Goal: Transaction & Acquisition: Purchase product/service

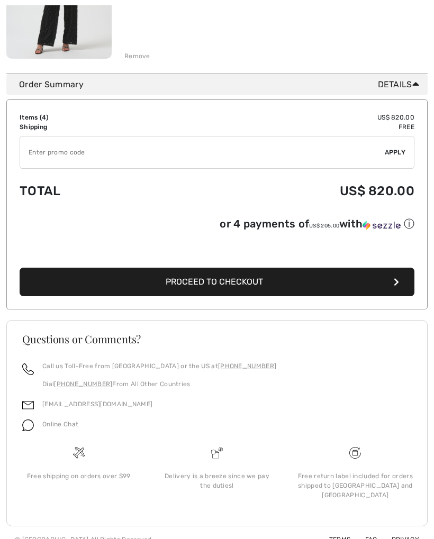
scroll to position [779, 0]
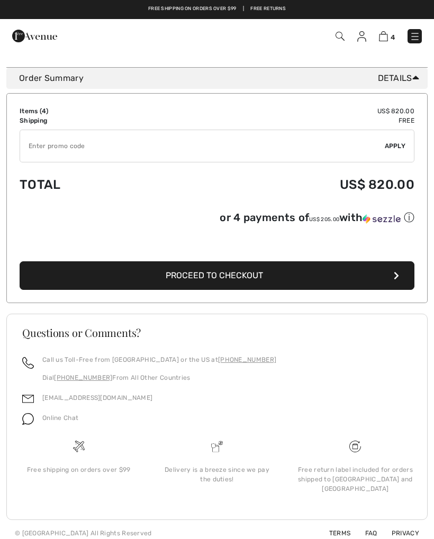
click at [253, 280] on span "Proceed to Checkout" at bounding box center [214, 275] width 97 height 10
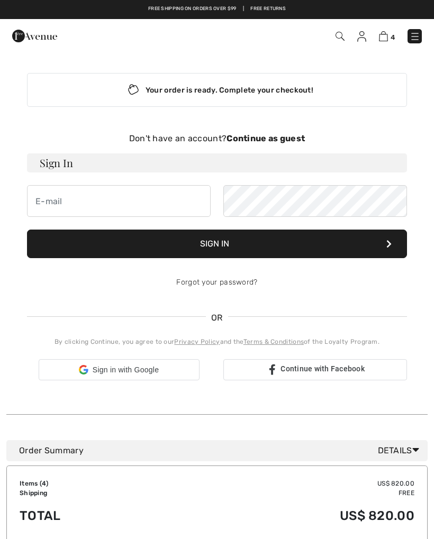
checkbox input "true"
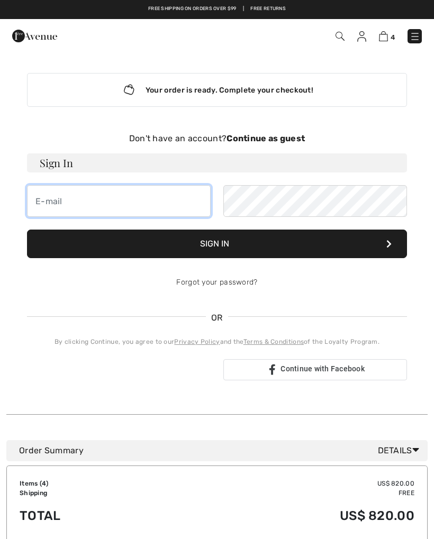
click at [57, 211] on input "email" at bounding box center [118, 201] width 183 height 32
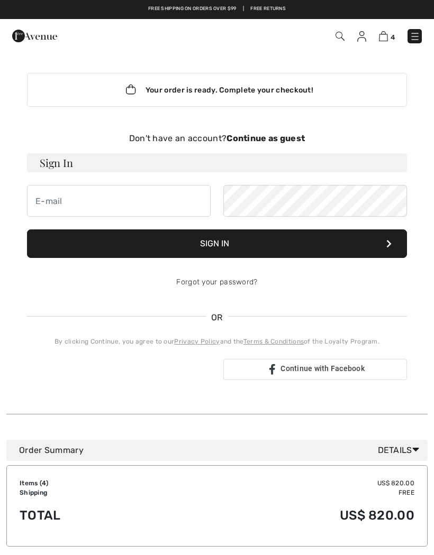
click at [281, 141] on strong "Continue as guest" at bounding box center [265, 138] width 78 height 10
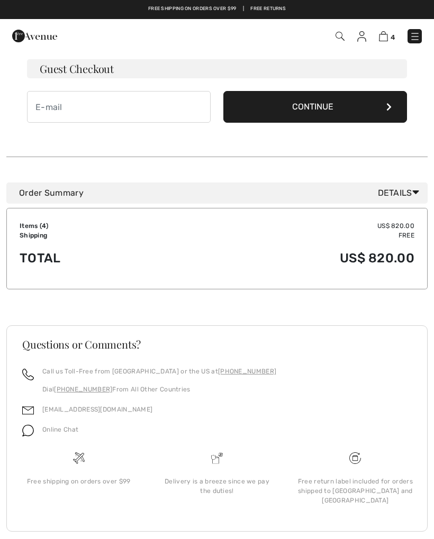
scroll to position [94, 0]
click at [410, 202] on div "Order Summary Details" at bounding box center [216, 193] width 421 height 21
click at [409, 194] on span "Details" at bounding box center [400, 193] width 45 height 13
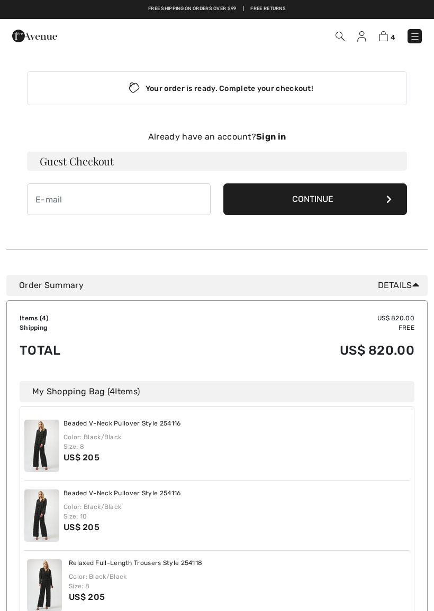
scroll to position [2, 0]
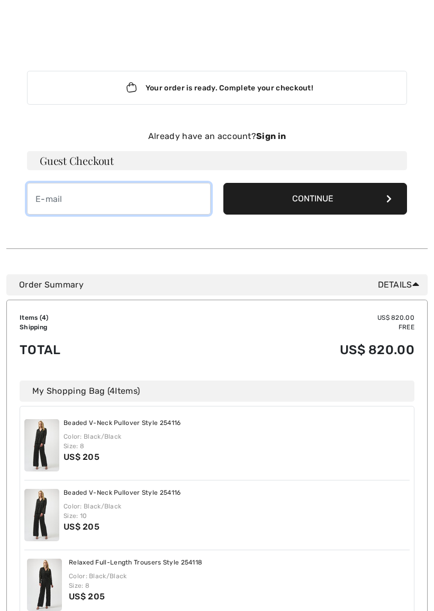
click at [58, 204] on input "email" at bounding box center [118, 199] width 183 height 32
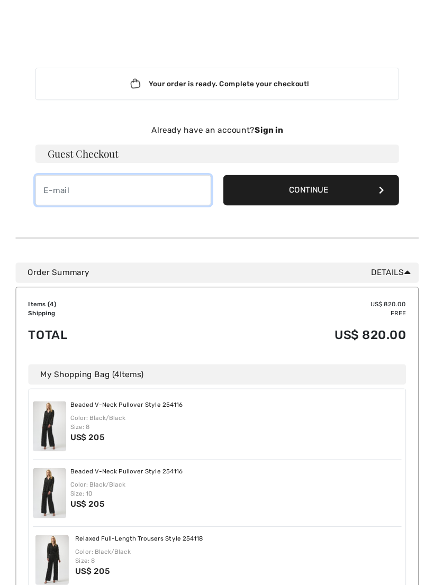
scroll to position [2, 0]
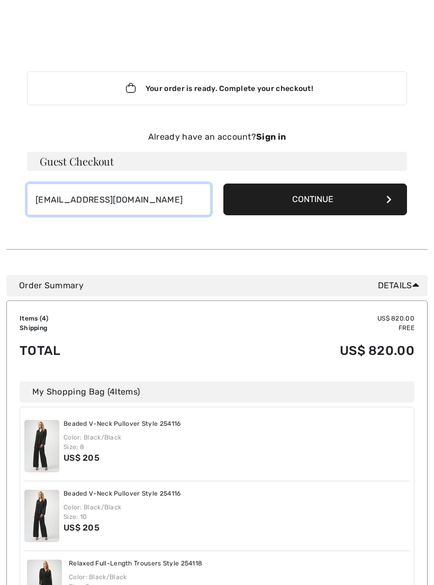
type input "[EMAIL_ADDRESS][DOMAIN_NAME]"
click at [362, 207] on button "Continue" at bounding box center [314, 199] width 183 height 32
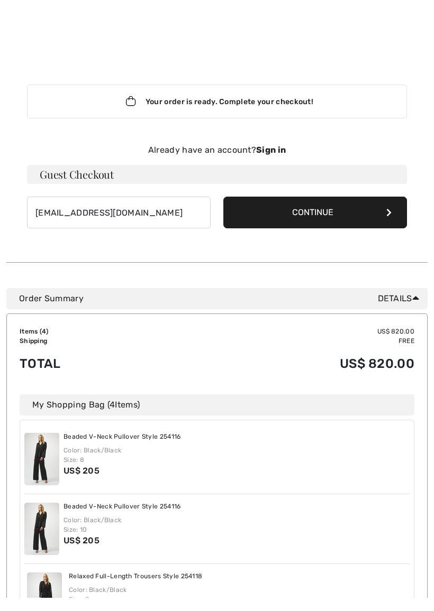
scroll to position [2, 0]
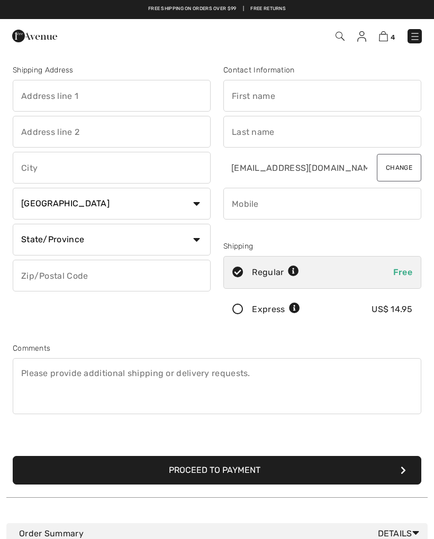
click at [241, 97] on input "text" at bounding box center [322, 96] width 198 height 32
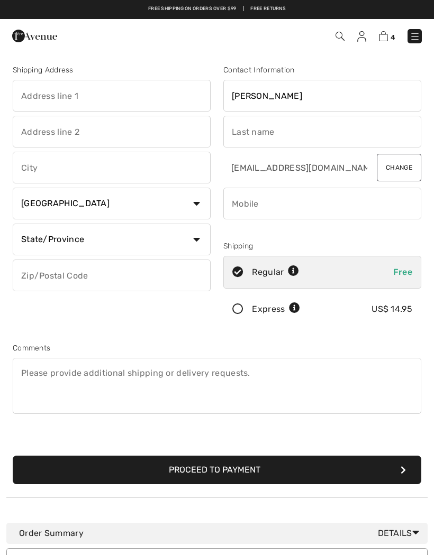
click at [253, 131] on input "text" at bounding box center [322, 132] width 198 height 32
type input "[PERSON_NAME]"
click at [238, 208] on input "phone" at bounding box center [322, 204] width 198 height 32
type input "2482272146"
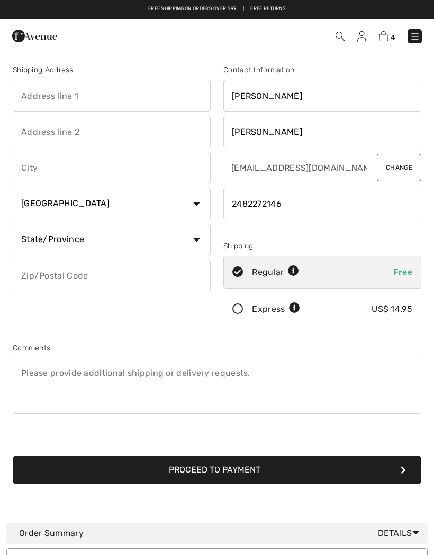
click at [42, 97] on input "text" at bounding box center [112, 96] width 198 height 32
click at [39, 178] on input "text" at bounding box center [112, 168] width 198 height 32
type input "[STREET_ADDRESS]"
click at [199, 210] on select "Country [GEOGRAPHIC_DATA] [GEOGRAPHIC_DATA] [GEOGRAPHIC_DATA] [GEOGRAPHIC_DATA]…" at bounding box center [112, 204] width 198 height 32
type input "[GEOGRAPHIC_DATA]"
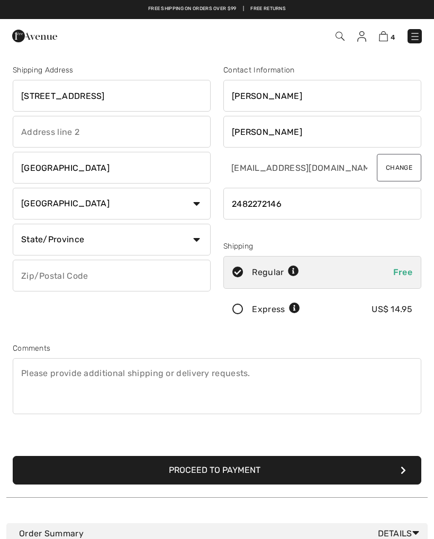
select select "US"
click at [194, 243] on select "State/Province [US_STATE] [US_STATE] [US_STATE] [US_STATE] [US_STATE] [US_STATE…" at bounding box center [112, 240] width 198 height 32
select select "MI"
click at [51, 281] on input "text" at bounding box center [112, 276] width 198 height 32
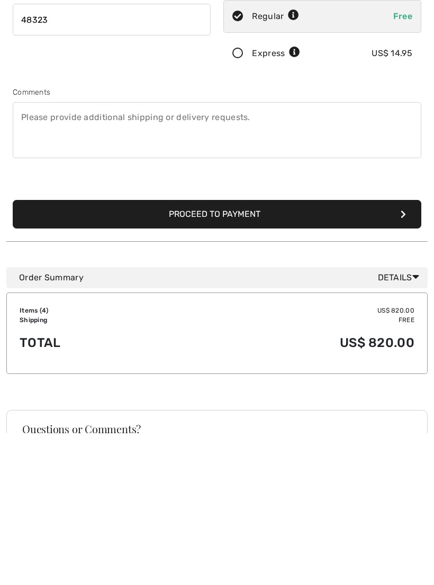
type input "48323"
click at [225, 352] on button "Proceed to Payment" at bounding box center [217, 366] width 408 height 29
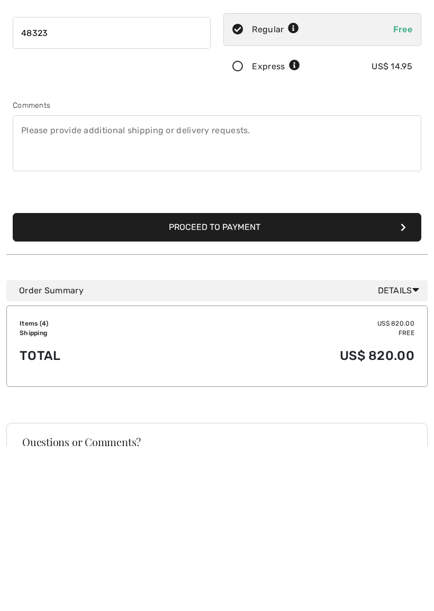
scroll to position [256, 0]
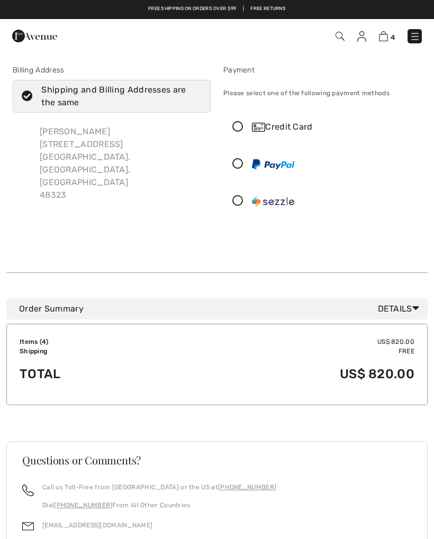
click at [238, 127] on icon at bounding box center [238, 127] width 28 height 11
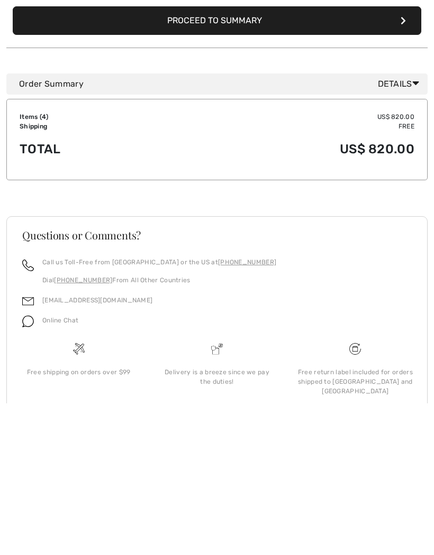
scroll to position [229, 0]
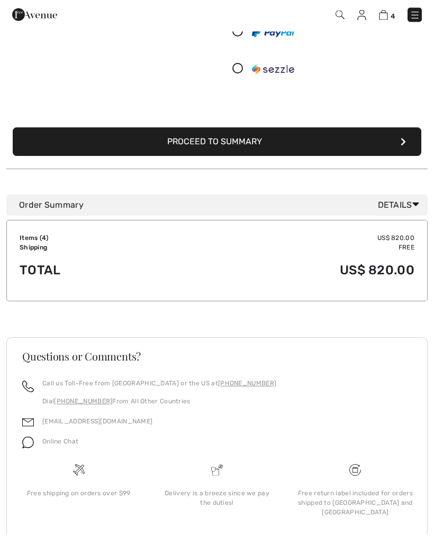
click at [243, 149] on button "Proceed to Summary" at bounding box center [217, 163] width 408 height 29
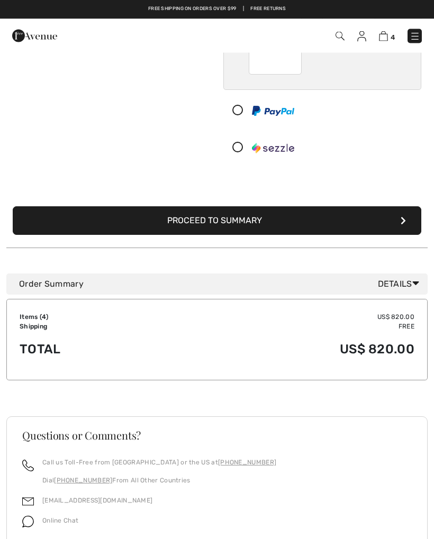
scroll to position [170, 0]
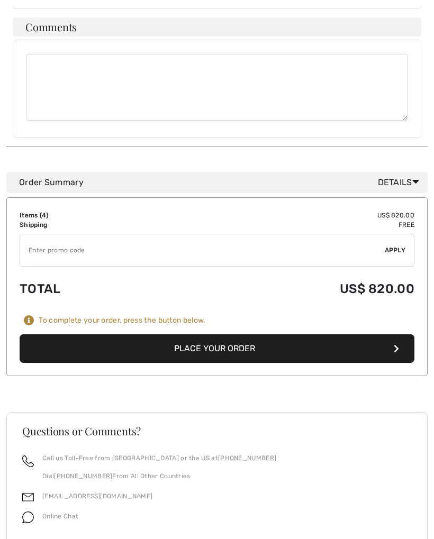
scroll to position [888, 0]
click at [264, 334] on button "Place Your Order" at bounding box center [217, 348] width 394 height 29
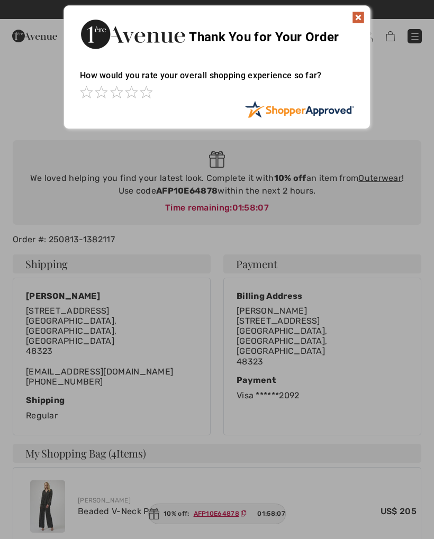
click at [363, 13] on img at bounding box center [358, 17] width 13 height 13
